Goal: Communication & Community: Ask a question

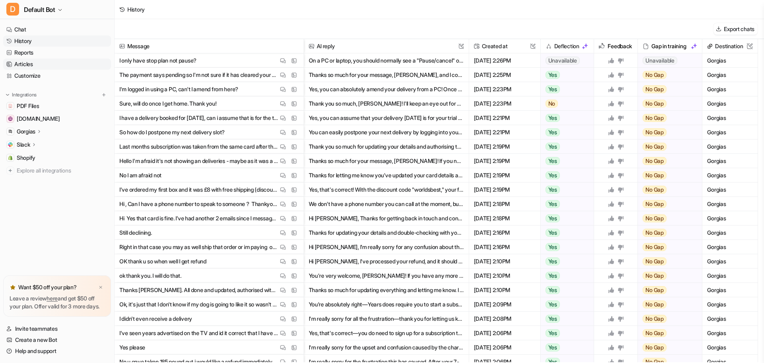
click at [29, 64] on link "Articles" at bounding box center [57, 64] width 108 height 11
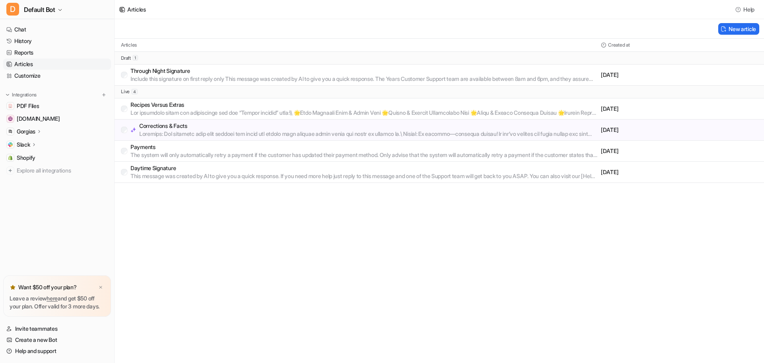
click at [26, 329] on link "Invite teammates" at bounding box center [57, 328] width 108 height 11
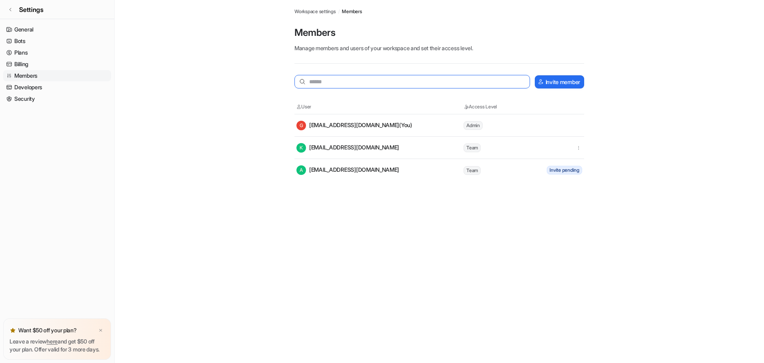
click at [327, 85] on input "text" at bounding box center [413, 82] width 236 height 14
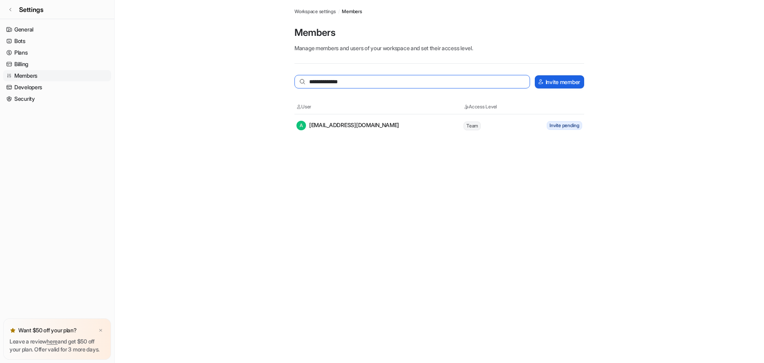
type input "**********"
click at [570, 82] on button "Invite member" at bounding box center [559, 81] width 49 height 13
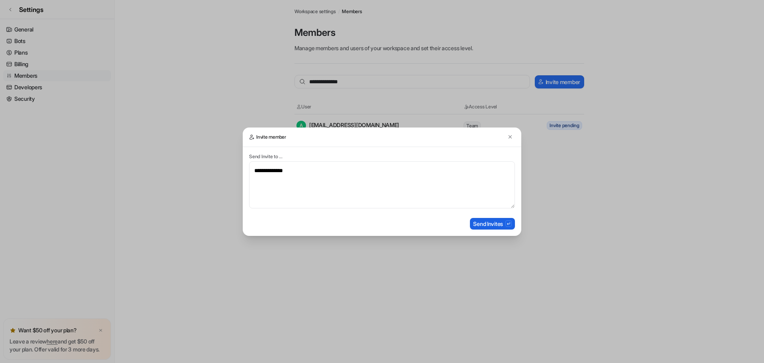
click at [492, 224] on button "Send Invites" at bounding box center [492, 224] width 45 height 12
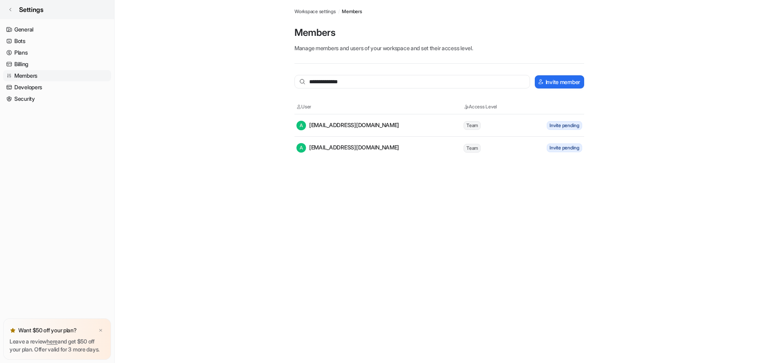
click at [11, 6] on link "Settings" at bounding box center [57, 9] width 114 height 19
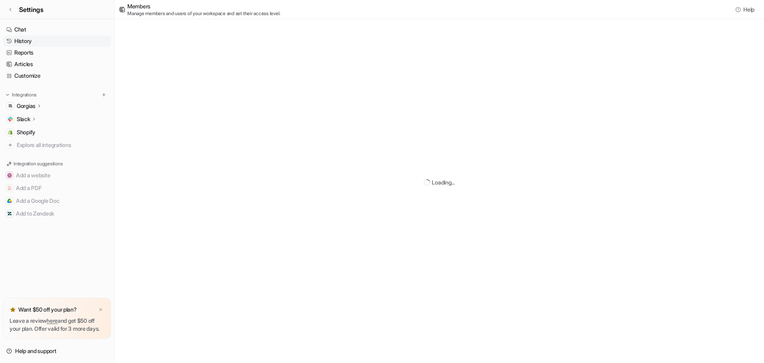
click at [29, 41] on link "History" at bounding box center [57, 40] width 108 height 11
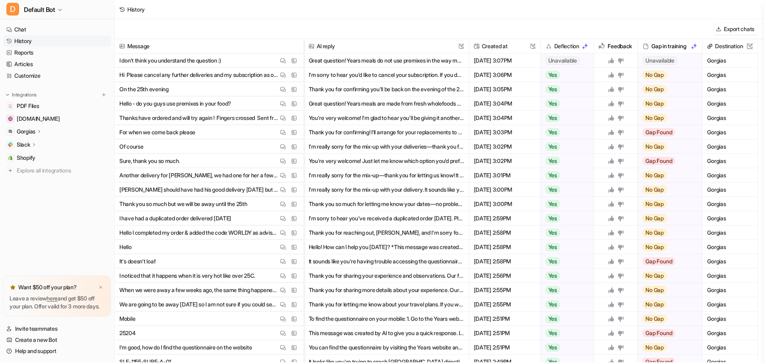
click at [386, 74] on button "I'm sorry to hear you'd like to cancel your subscription. If you don’t mind sha…" at bounding box center [386, 75] width 155 height 14
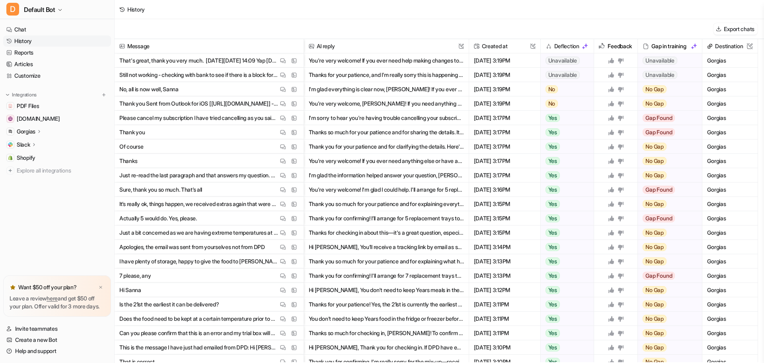
click at [365, 118] on button "I'm sorry to hear you're having trouble cancelling your subscription—thank you …" at bounding box center [386, 118] width 155 height 14
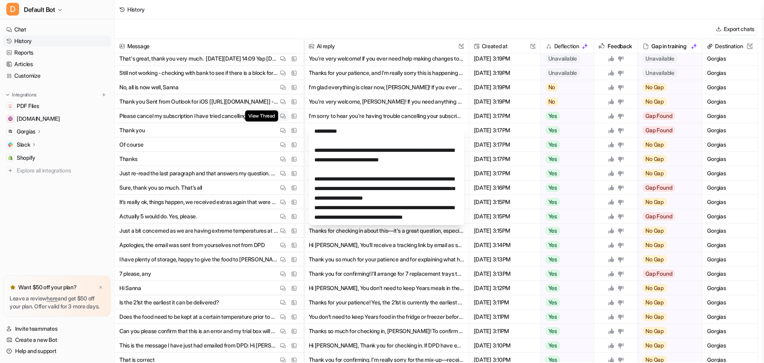
scroll to position [6, 0]
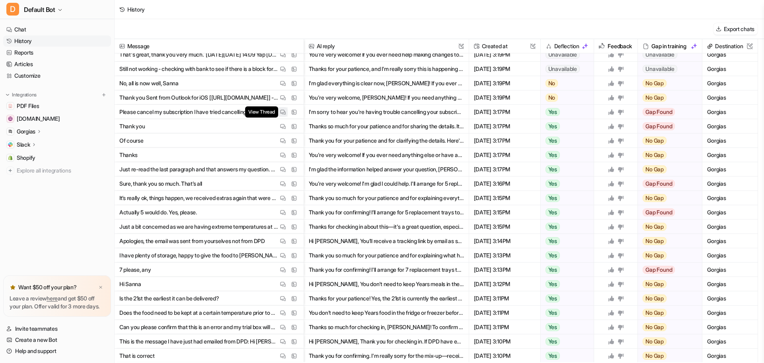
click at [282, 110] on img at bounding box center [283, 112] width 6 height 6
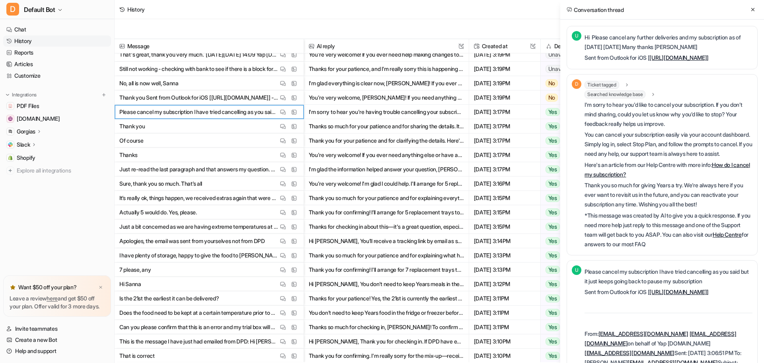
drag, startPoint x: 722, startPoint y: 46, endPoint x: 677, endPoint y: 47, distance: 45.0
click at [677, 47] on p "Hi Please cancel any further deliveries and my subscription as of today 14 Augu…" at bounding box center [669, 42] width 168 height 19
copy p "Alan Southward"
